Goal: Transaction & Acquisition: Purchase product/service

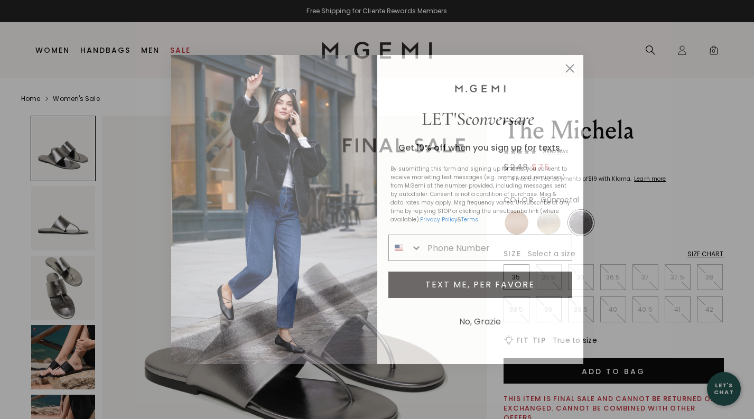
click at [570, 67] on icon "Close dialog" at bounding box center [569, 68] width 7 height 7
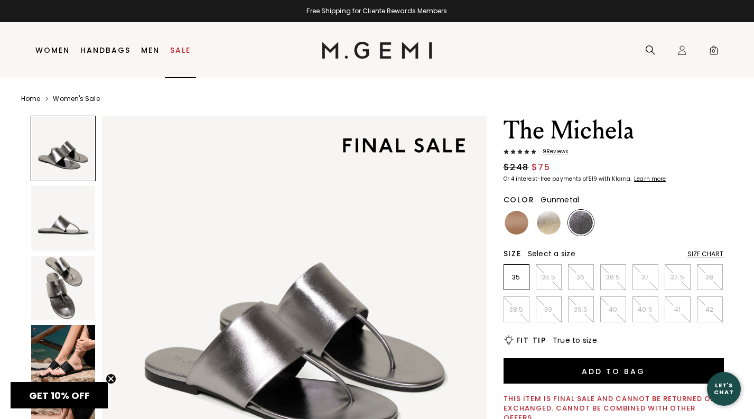
click at [182, 49] on link "Sale" at bounding box center [180, 50] width 21 height 8
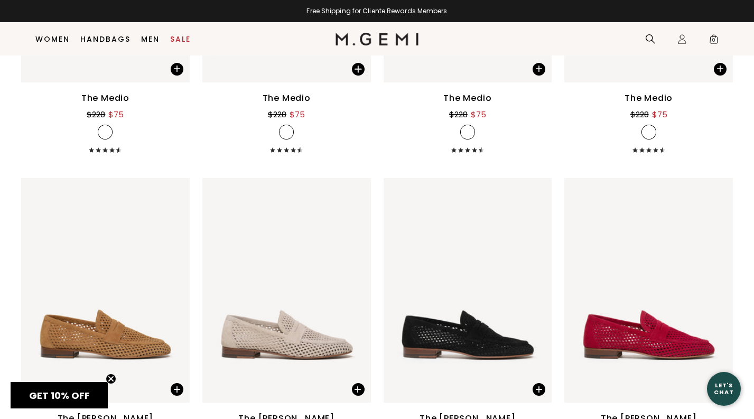
scroll to position [2209, 0]
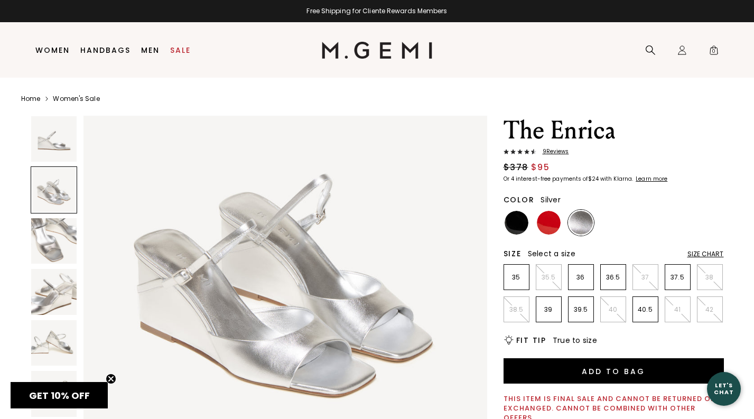
scroll to position [465, 0]
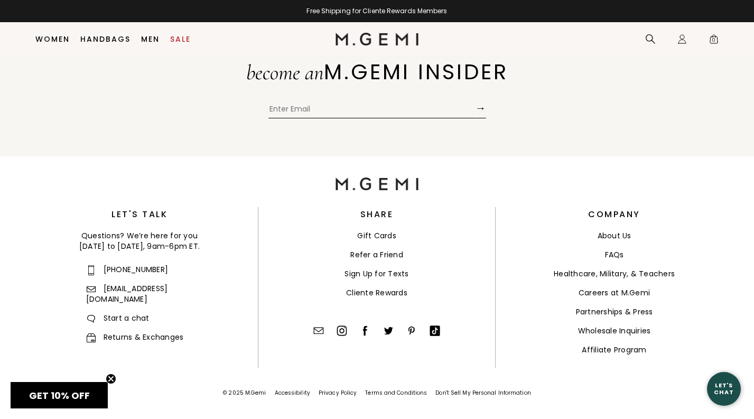
scroll to position [1671, 0]
click at [581, 129] on div "become an M.GEMI INSIDER → Submit" at bounding box center [377, 85] width 754 height 144
click at [176, 37] on link "Sale" at bounding box center [180, 39] width 21 height 8
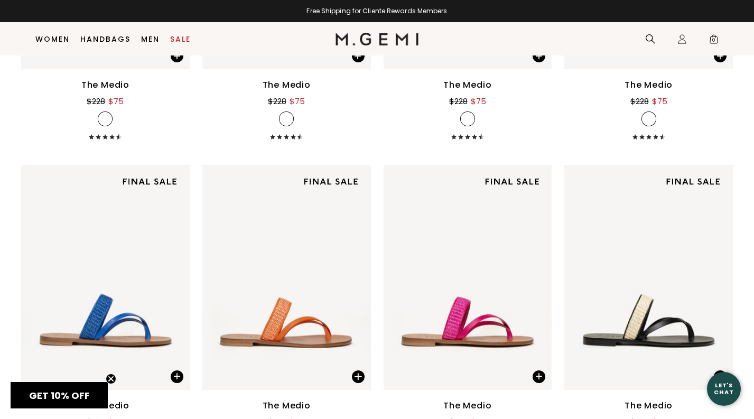
scroll to position [1887, 0]
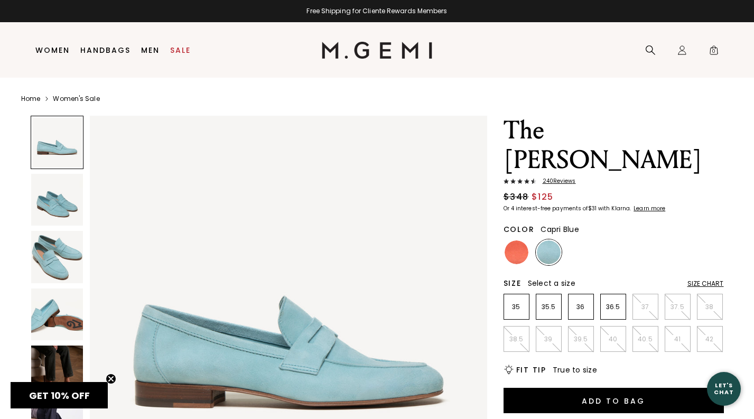
click at [71, 368] on img at bounding box center [57, 371] width 52 height 52
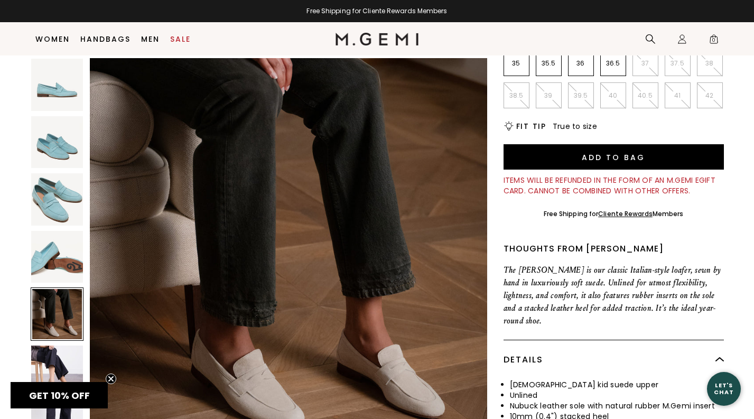
scroll to position [226, 0]
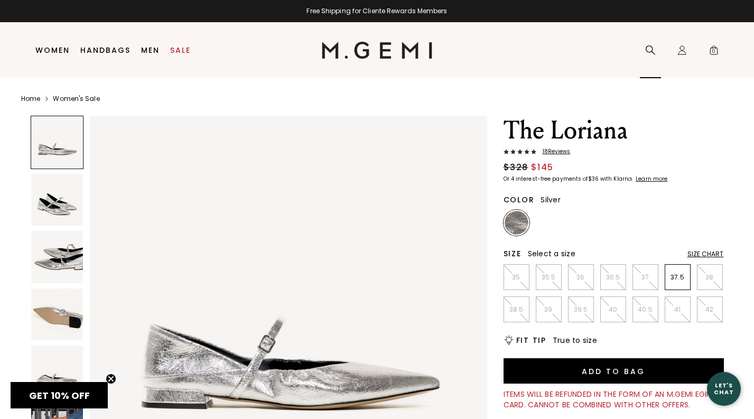
click at [647, 54] on icon at bounding box center [650, 50] width 11 height 11
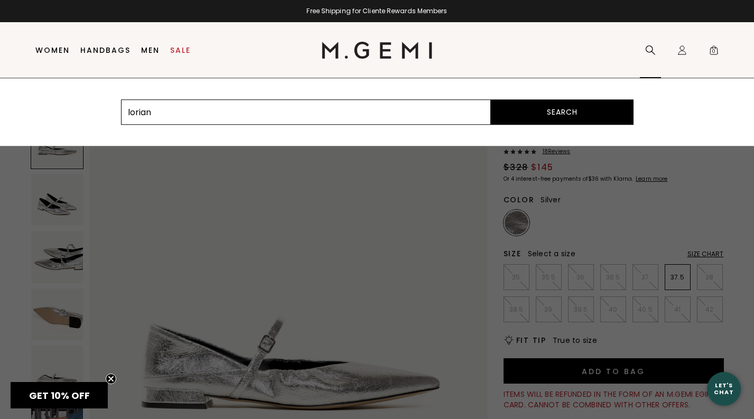
type input "loriana"
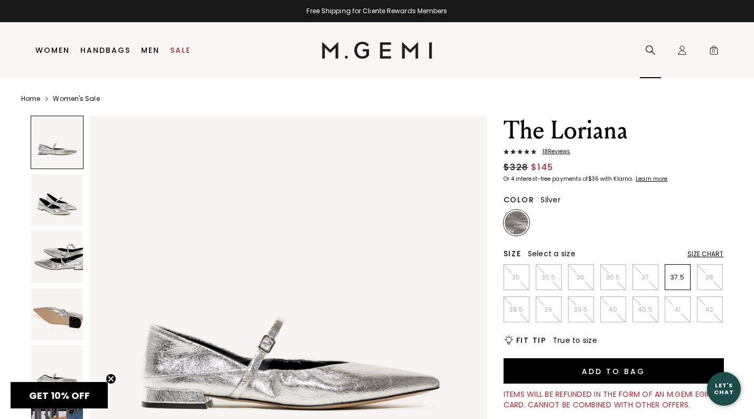
click at [652, 48] on icon at bounding box center [650, 50] width 10 height 10
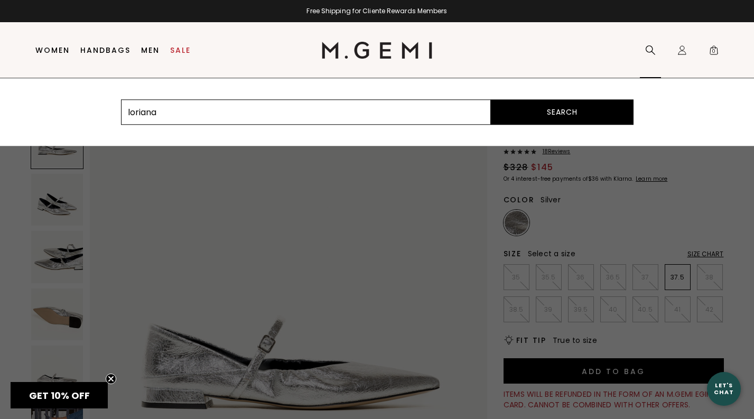
click at [624, 113] on button "Search" at bounding box center [562, 111] width 143 height 25
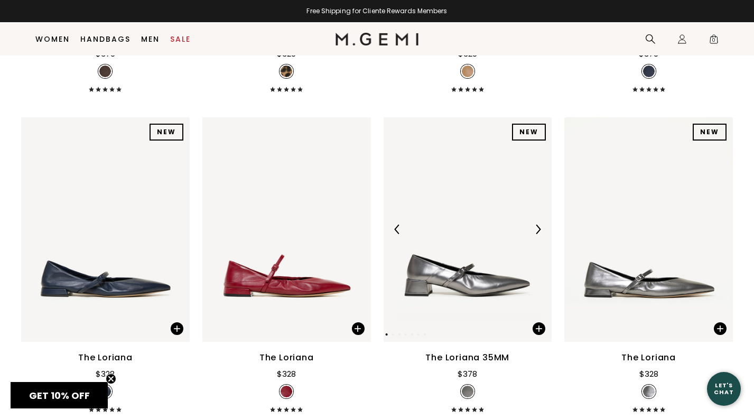
scroll to position [664, 0]
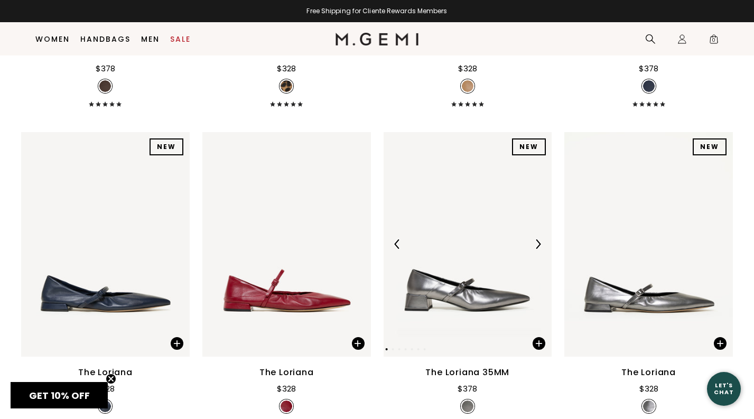
click at [477, 296] on img at bounding box center [467, 244] width 168 height 224
click at [145, 132] on img at bounding box center [105, 244] width 168 height 224
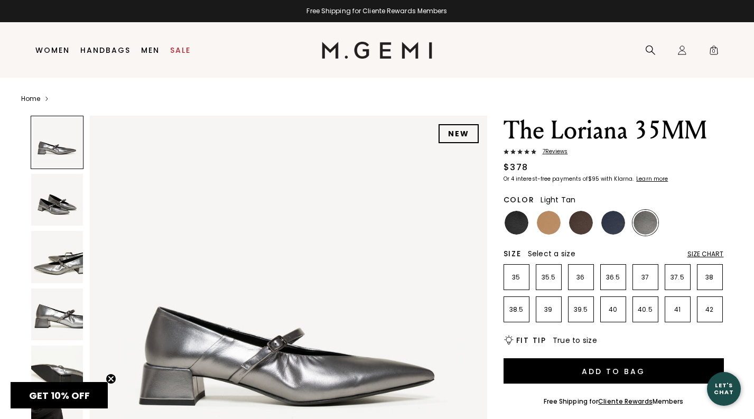
click at [553, 212] on img at bounding box center [549, 223] width 24 height 24
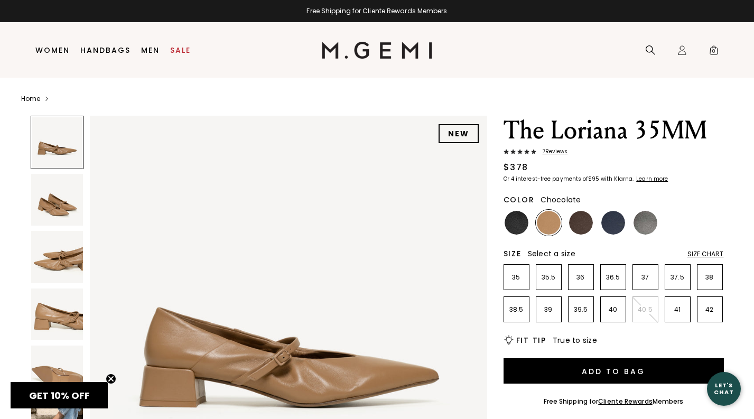
click at [587, 224] on img at bounding box center [581, 223] width 24 height 24
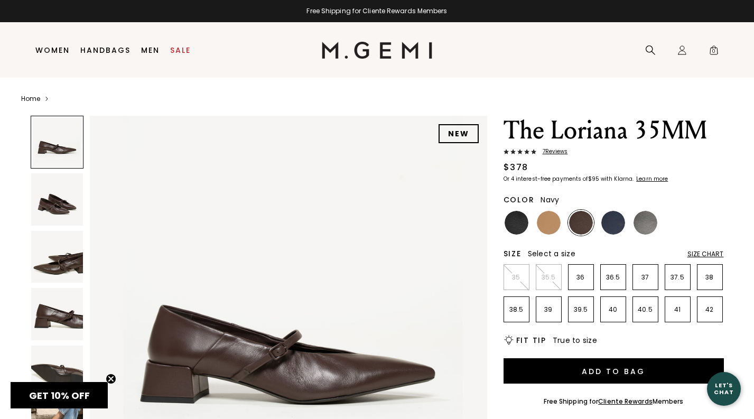
click at [615, 232] on img at bounding box center [613, 223] width 24 height 24
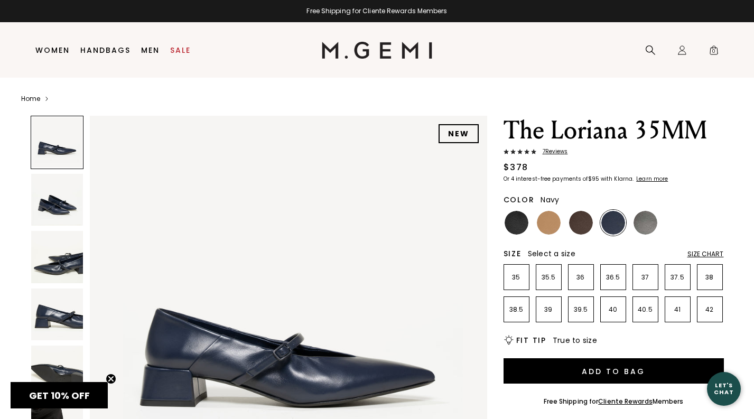
click at [618, 226] on img at bounding box center [613, 223] width 24 height 24
click at [636, 228] on img at bounding box center [645, 223] width 24 height 24
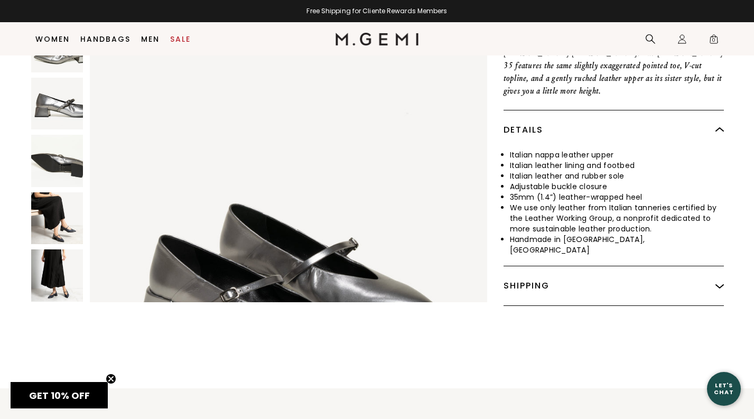
scroll to position [407, 0]
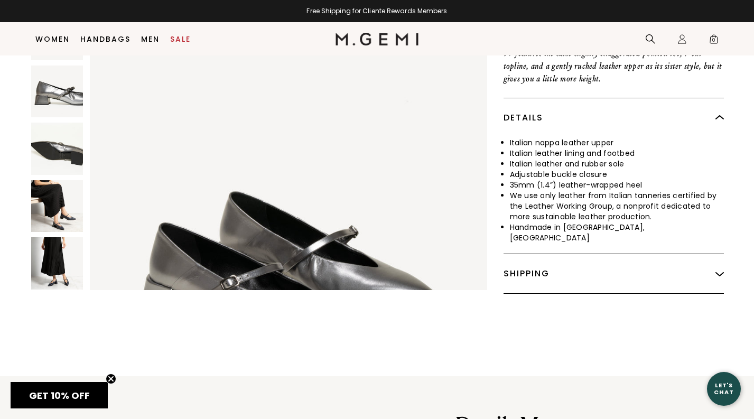
click at [52, 256] on img at bounding box center [57, 263] width 52 height 52
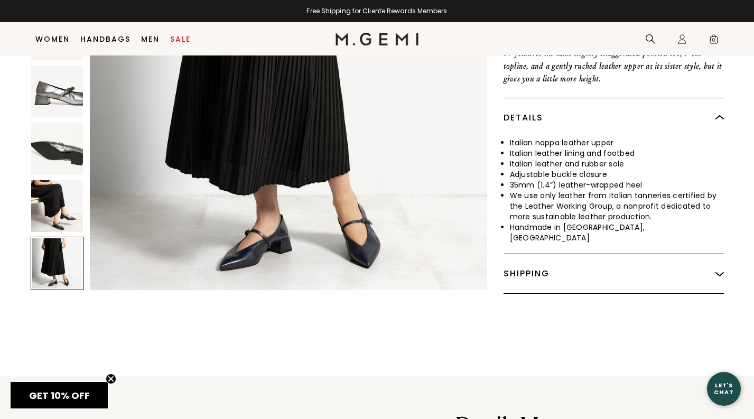
click at [48, 180] on img at bounding box center [57, 206] width 52 height 52
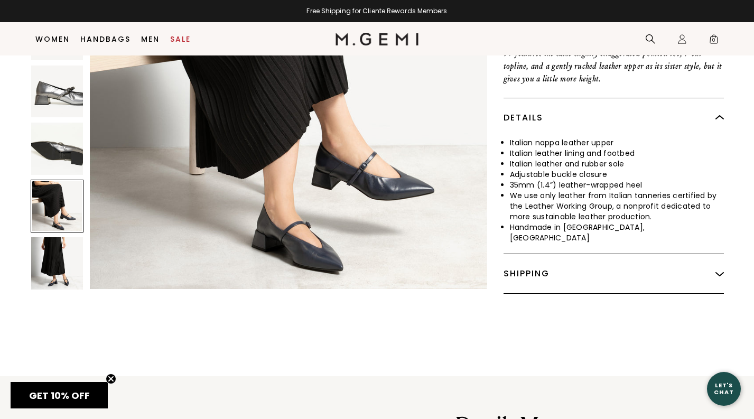
scroll to position [2038, 0]
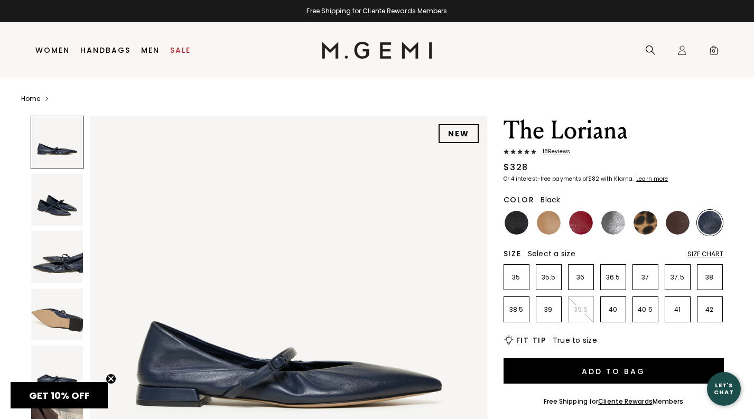
click at [517, 212] on img at bounding box center [516, 223] width 24 height 24
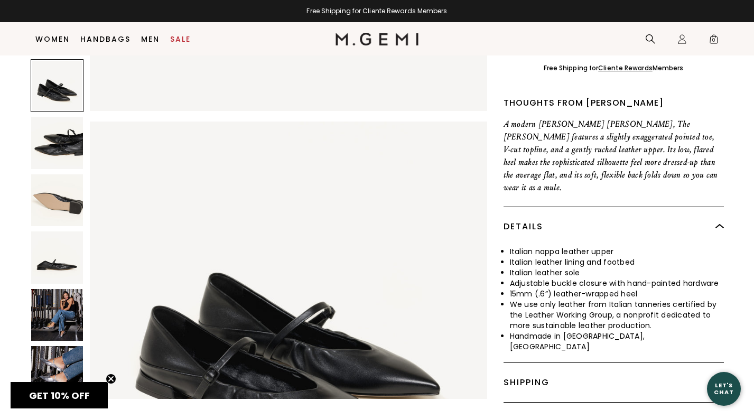
scroll to position [326, 0]
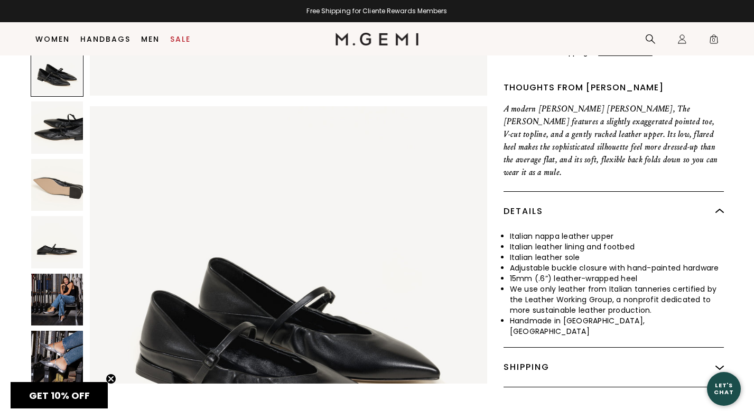
click at [54, 278] on img at bounding box center [57, 299] width 52 height 52
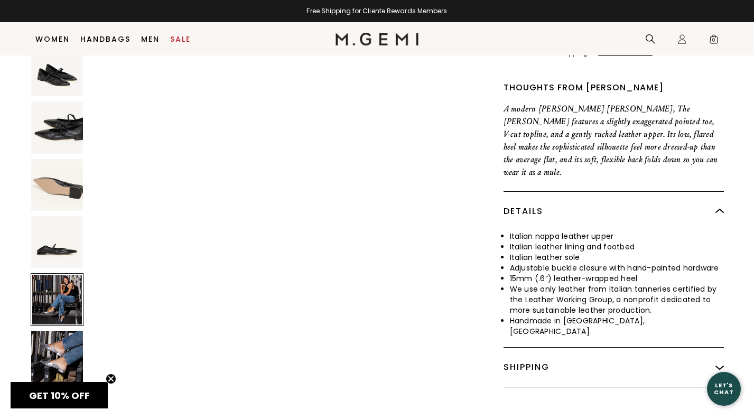
scroll to position [2038, 0]
